Goal: Task Accomplishment & Management: Manage account settings

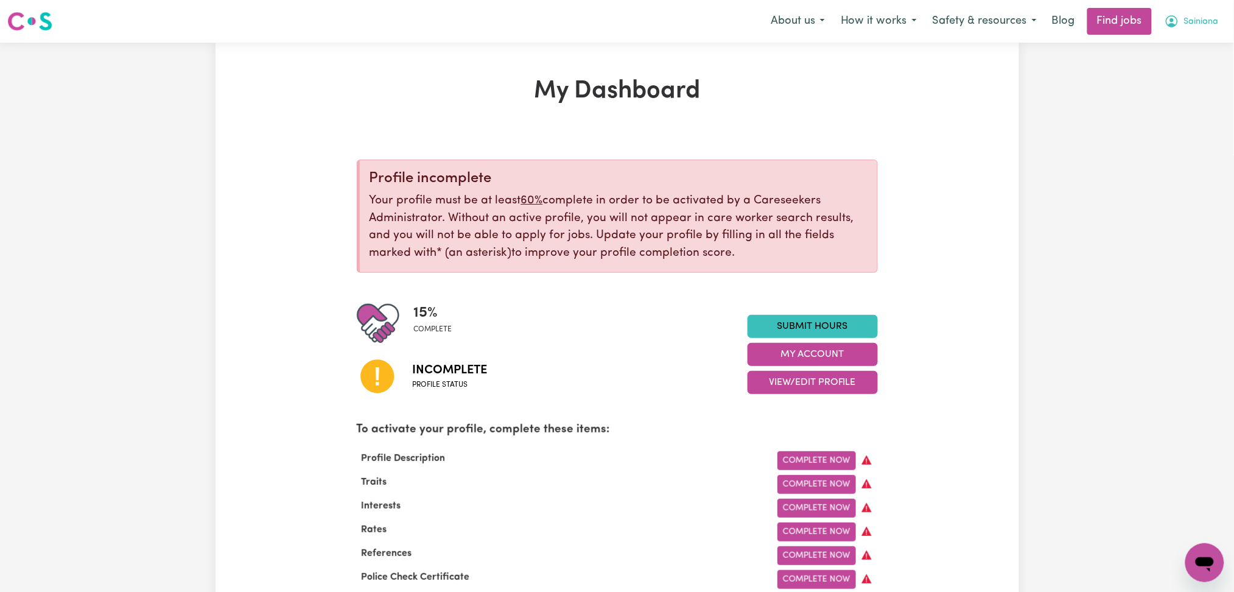
click at [1202, 21] on span "Sainiana" at bounding box center [1201, 21] width 35 height 13
click at [1177, 86] on link "Logout" at bounding box center [1178, 93] width 96 height 23
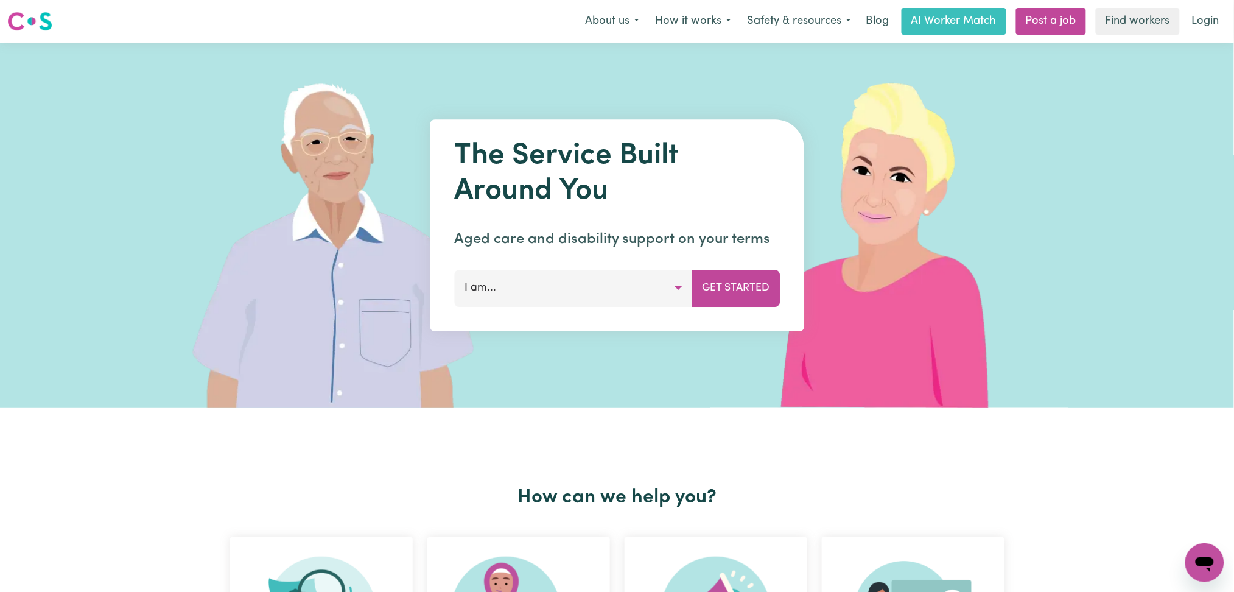
click at [1196, 20] on link "Login" at bounding box center [1206, 21] width 42 height 27
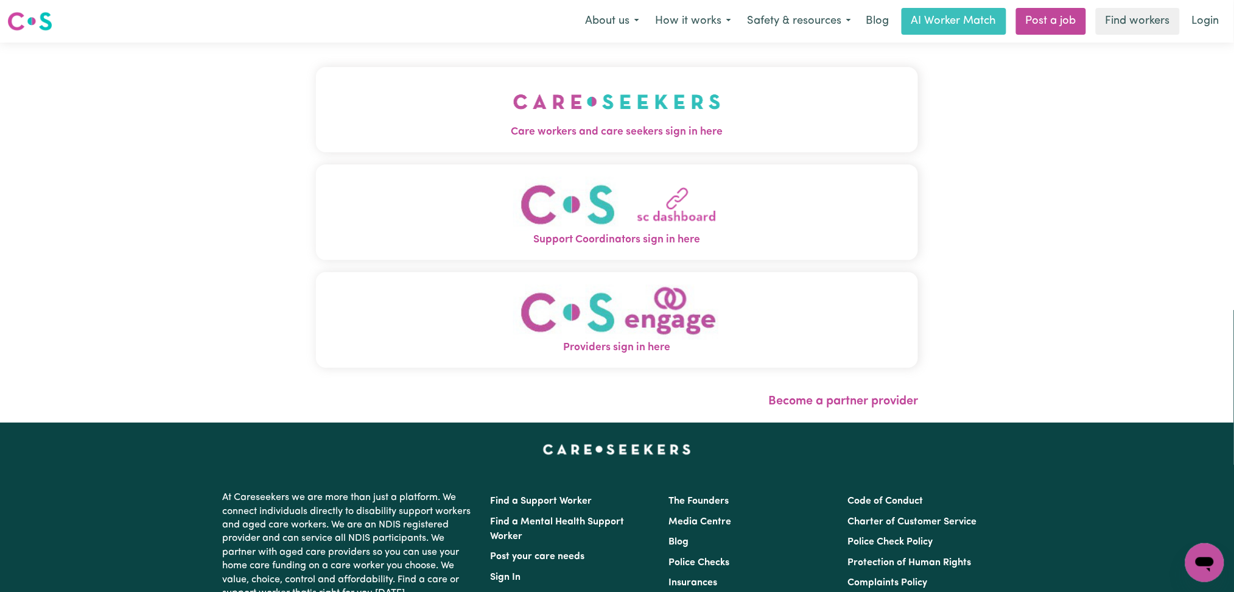
drag, startPoint x: 484, startPoint y: 146, endPoint x: 450, endPoint y: 130, distance: 37.0
click at [483, 145] on button "Care workers and care seekers sign in here" at bounding box center [617, 109] width 603 height 85
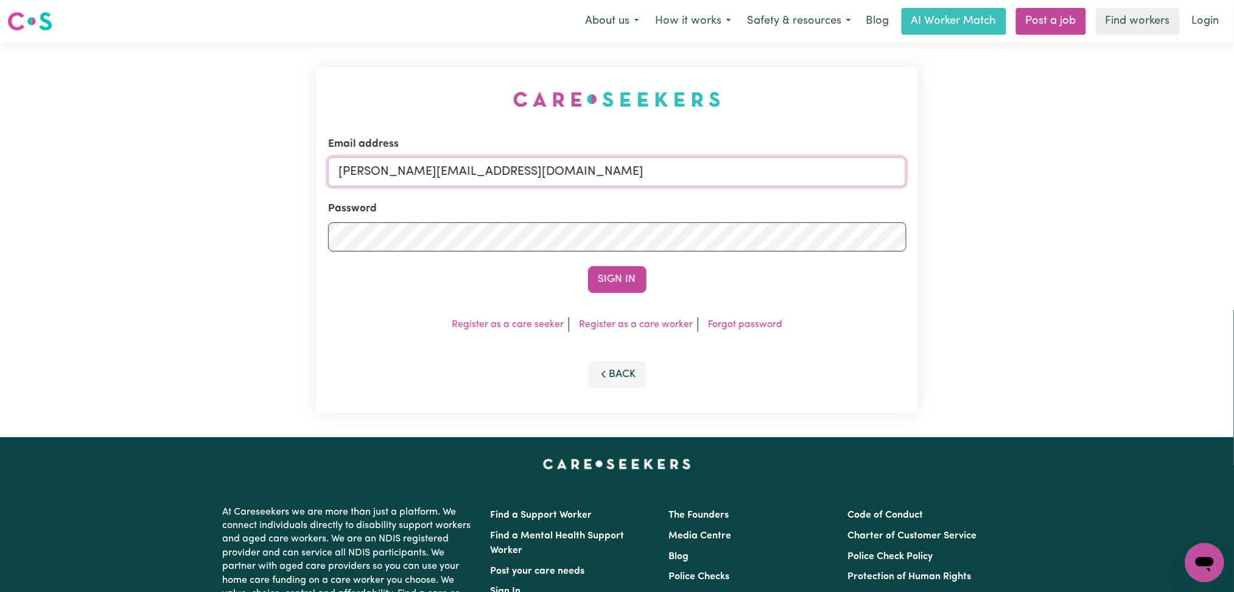
click at [424, 175] on input "[PERSON_NAME][EMAIL_ADDRESS][DOMAIN_NAME]" at bounding box center [617, 171] width 578 height 29
drag, startPoint x: 402, startPoint y: 166, endPoint x: 739, endPoint y: 167, distance: 337.2
click at [739, 167] on input "Superuser~[EMAIL_ADDRESS][DOMAIN_NAME]" at bounding box center [617, 171] width 578 height 29
type input "Superuser~[EMAIL_ADDRESS][DOMAIN_NAME]"
click at [640, 285] on button "Sign In" at bounding box center [617, 279] width 58 height 27
